Goal: Check status: Check status

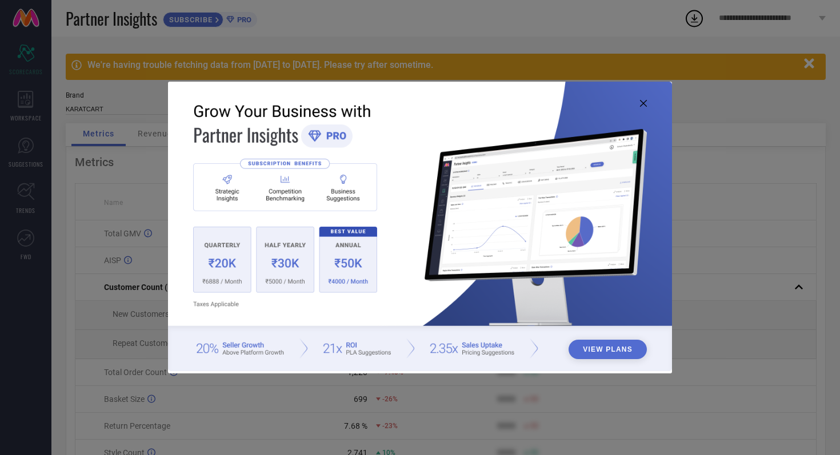
click at [641, 105] on icon at bounding box center [643, 103] width 7 height 7
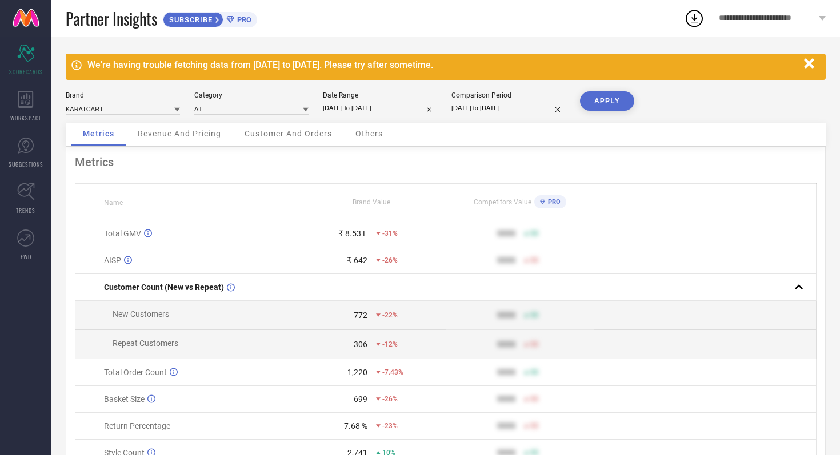
click at [410, 109] on input "[DATE] to [DATE]" at bounding box center [380, 108] width 114 height 12
select select "8"
select select "2025"
select select "9"
select select "2025"
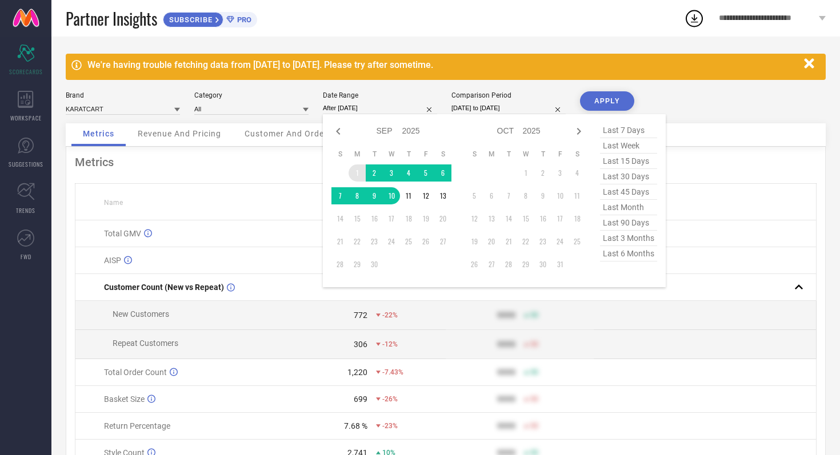
click at [357, 172] on td "1" at bounding box center [357, 173] width 17 height 17
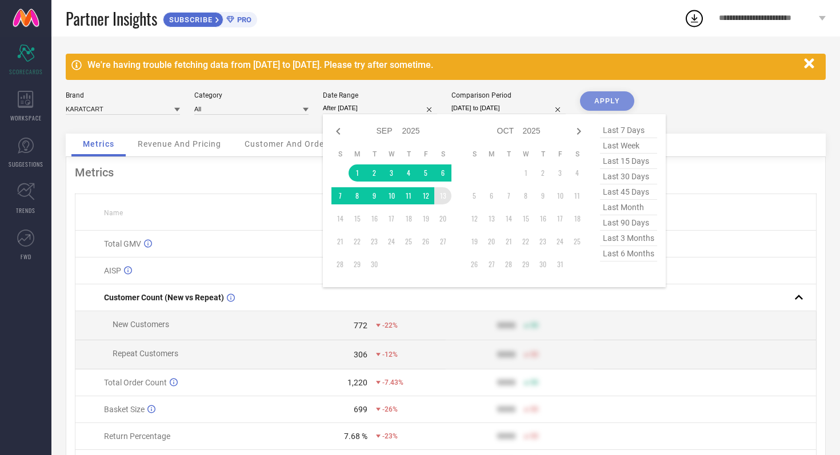
type input "01-09-2025 to 13-09-2025"
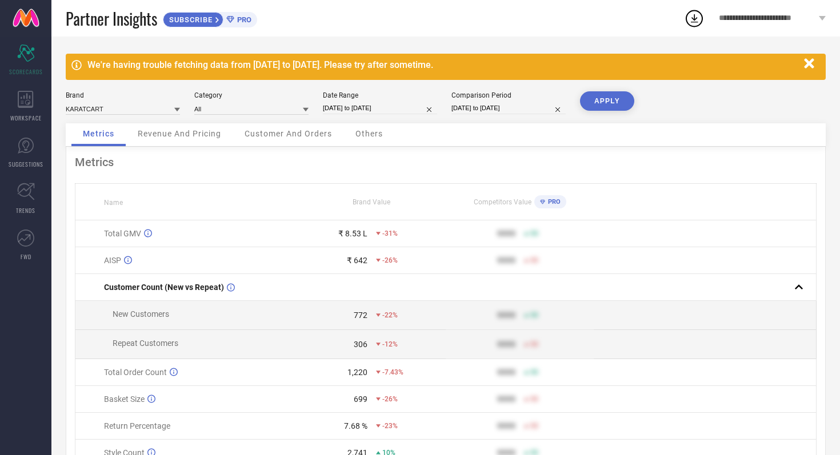
select select "8"
select select "2024"
select select "9"
select select "2024"
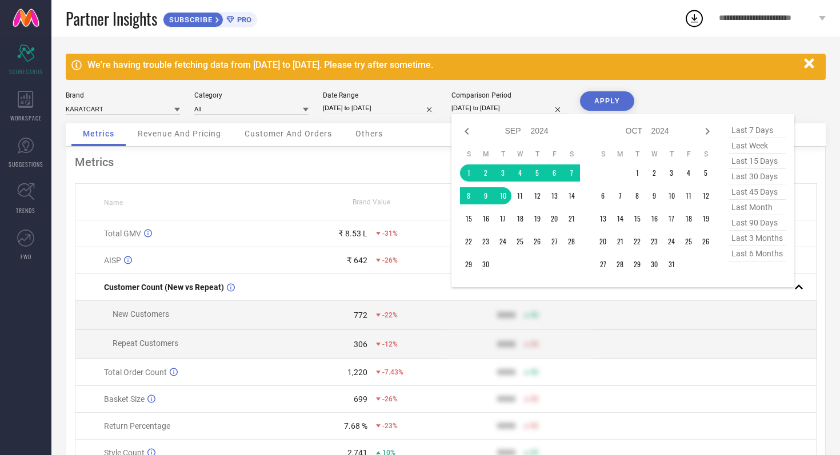
click at [531, 110] on input "[DATE] to [DATE]" at bounding box center [508, 108] width 114 height 12
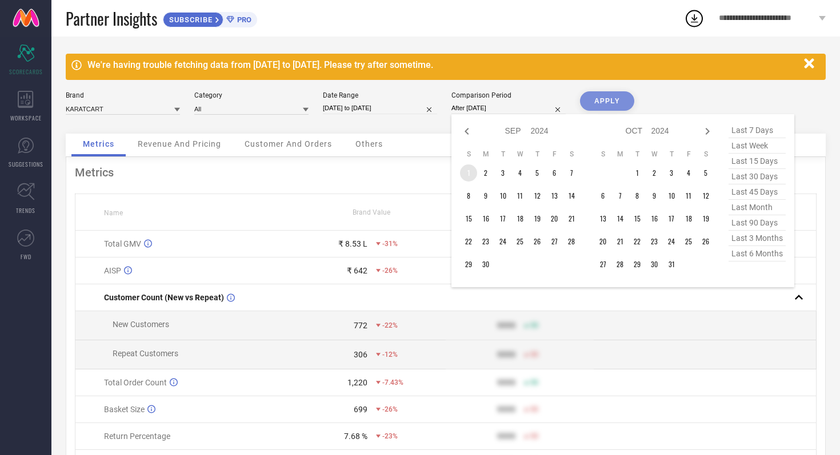
click at [471, 175] on td "1" at bounding box center [468, 173] width 17 height 17
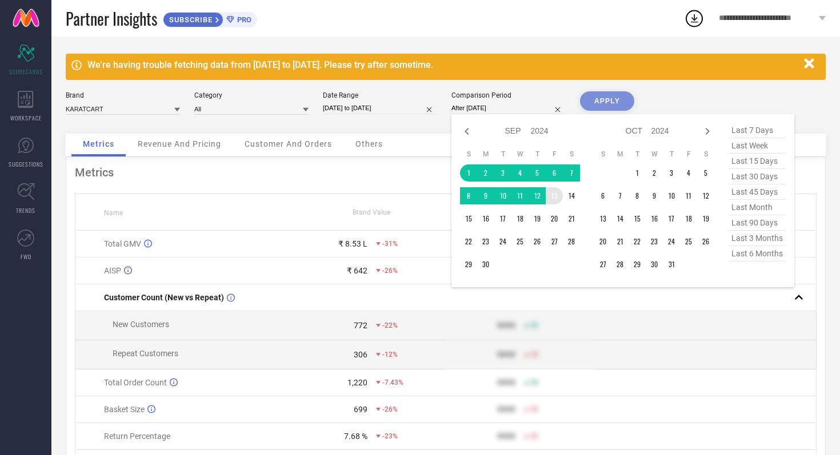
type input "01-09-2024 to 13-09-2024"
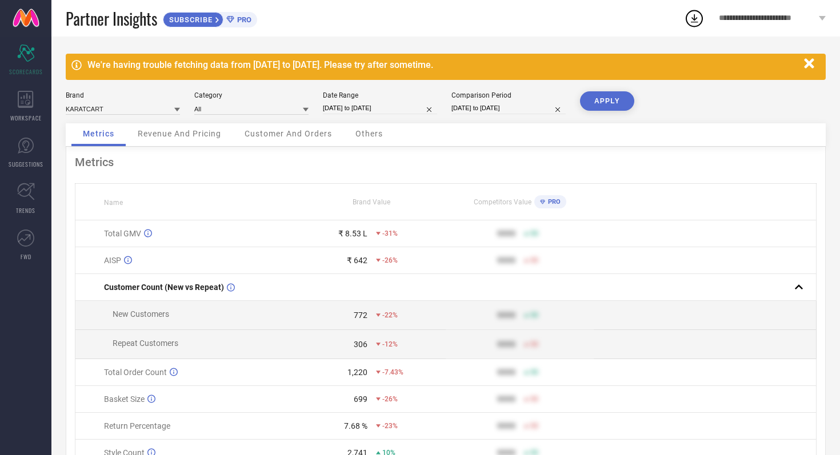
click at [613, 111] on div "APPLY" at bounding box center [607, 107] width 54 height 32
click at [617, 105] on button "APPLY" at bounding box center [607, 100] width 54 height 19
